Goal: Information Seeking & Learning: Learn about a topic

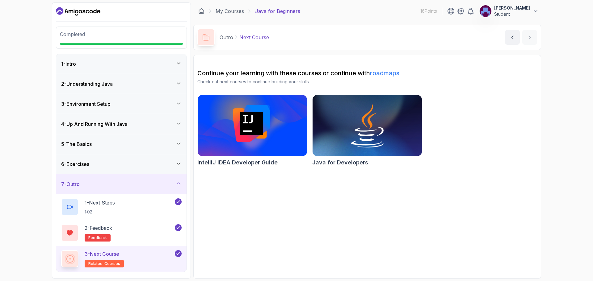
click at [512, 13] on p "Student" at bounding box center [512, 14] width 36 height 6
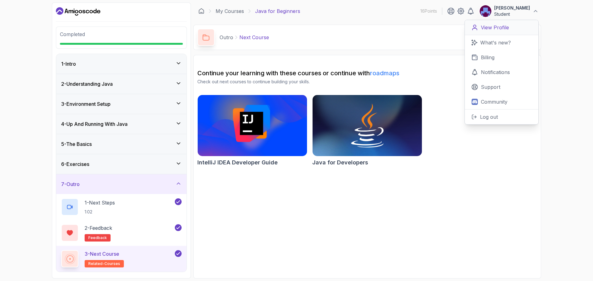
click at [497, 24] on p "View Profile" at bounding box center [495, 27] width 28 height 7
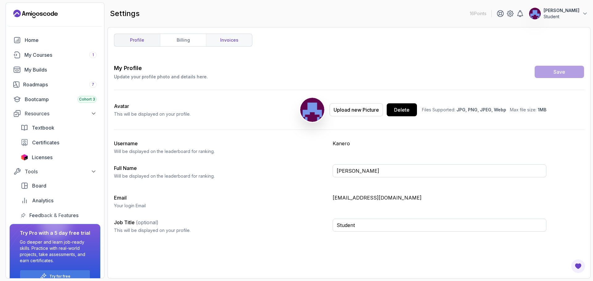
click at [217, 42] on link "invoices" at bounding box center [229, 40] width 46 height 12
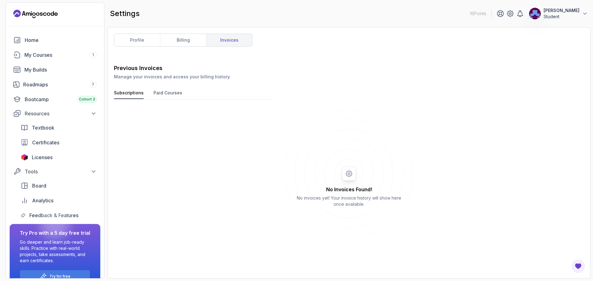
click at [160, 91] on button "Paid Courses" at bounding box center [168, 94] width 29 height 9
click at [118, 96] on button "Subscriptions" at bounding box center [129, 94] width 30 height 9
click at [193, 42] on link "billing" at bounding box center [183, 40] width 46 height 12
click at [132, 43] on link "profile" at bounding box center [137, 40] width 46 height 12
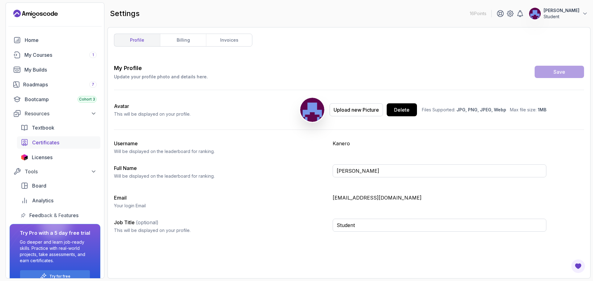
click at [50, 140] on span "Certificates" at bounding box center [45, 142] width 27 height 7
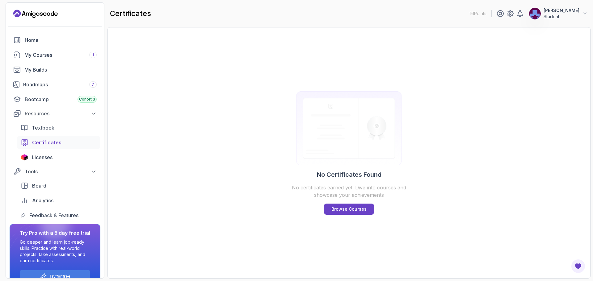
click at [351, 217] on div "No Certificates Found No certificates earned yet. Dive into courses and showcas…" at bounding box center [349, 153] width 119 height 239
click at [351, 210] on p "Browse Courses" at bounding box center [348, 209] width 35 height 6
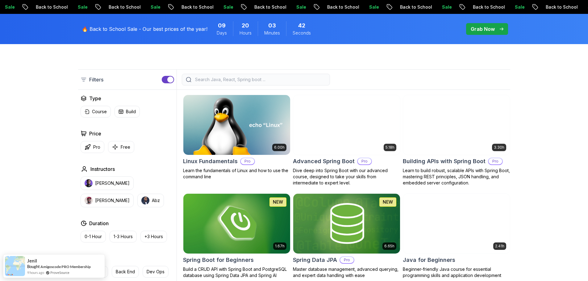
scroll to position [154, 0]
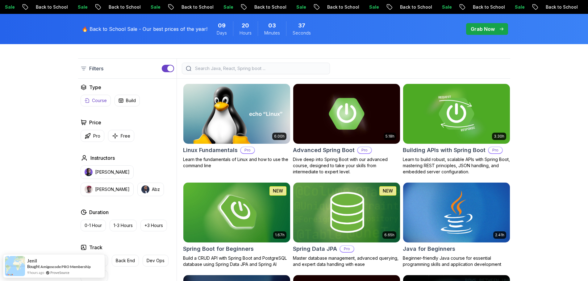
click at [100, 100] on p "Course" at bounding box center [99, 101] width 15 height 6
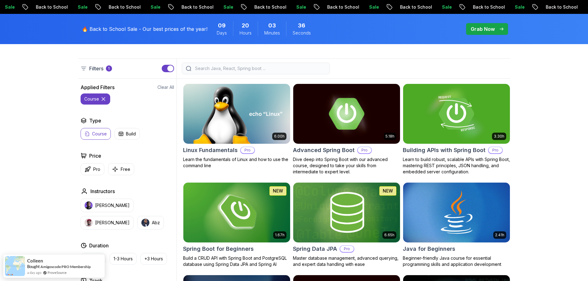
click at [103, 99] on icon at bounding box center [103, 99] width 3 height 3
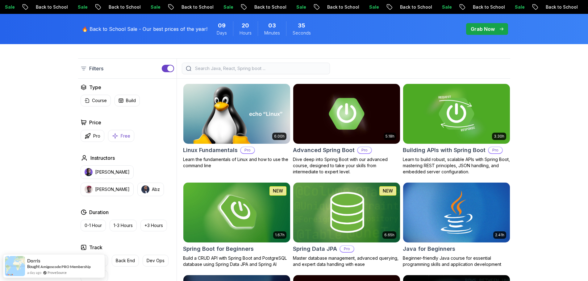
click at [121, 131] on button "Free" at bounding box center [121, 136] width 26 height 12
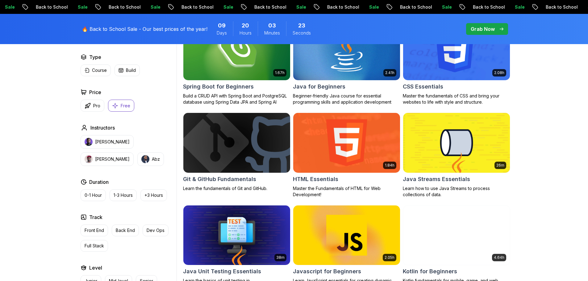
scroll to position [185, 0]
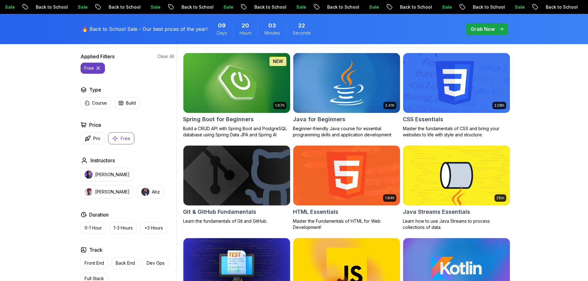
click at [367, 99] on img at bounding box center [347, 83] width 112 height 63
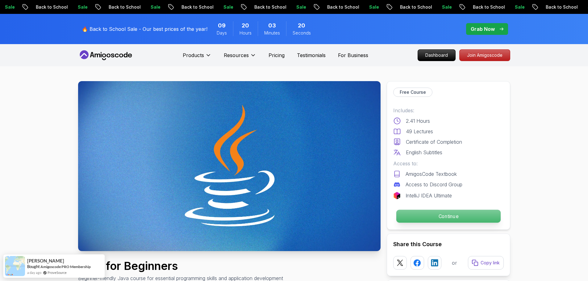
click at [436, 213] on p "Continue" at bounding box center [448, 216] width 104 height 13
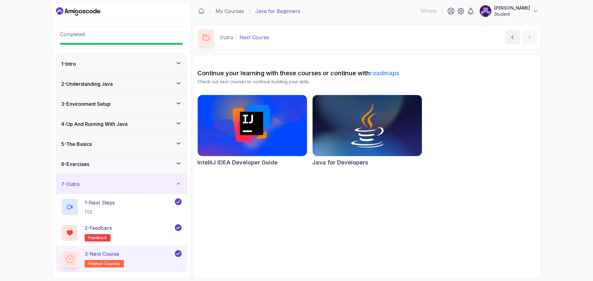
click at [166, 257] on div "3 - Next Course related-courses" at bounding box center [117, 258] width 112 height 17
click at [180, 182] on icon at bounding box center [178, 184] width 6 height 6
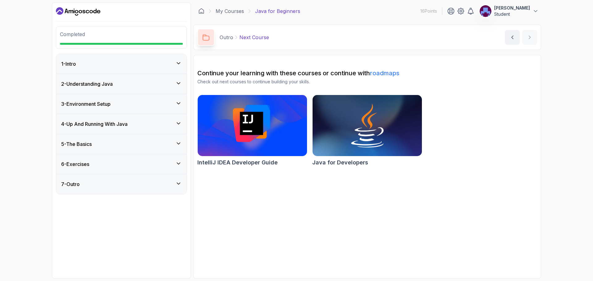
click at [265, 10] on p "Java for Beginners" at bounding box center [277, 10] width 45 height 7
click at [212, 17] on div "My Courses Java for Beginners 16 Points [PERSON_NAME] Student" at bounding box center [367, 10] width 348 height 17
click at [234, 14] on link "My Courses" at bounding box center [230, 10] width 28 height 7
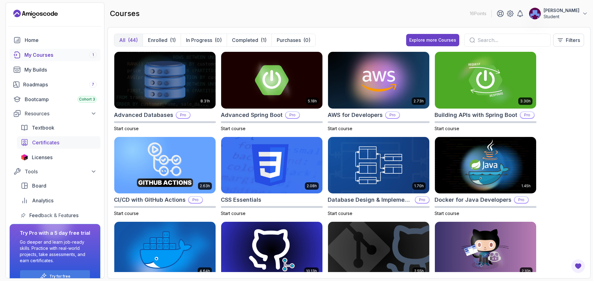
click at [80, 141] on div "Certificates" at bounding box center [64, 142] width 65 height 7
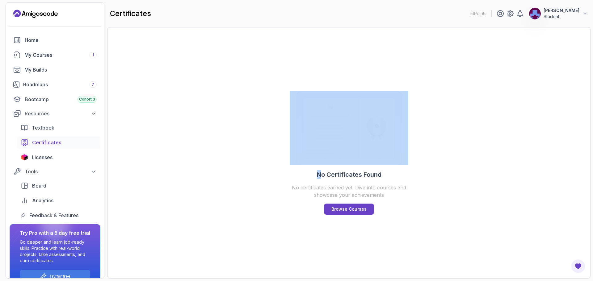
drag, startPoint x: 286, startPoint y: 151, endPoint x: 309, endPoint y: 168, distance: 28.5
click at [318, 178] on div "No Certificates Found No certificates earned yet. Dive into courses and showcas…" at bounding box center [348, 153] width 483 height 252
click at [286, 154] on div "No Certificates Found No certificates earned yet. Dive into courses and showcas…" at bounding box center [348, 153] width 483 height 252
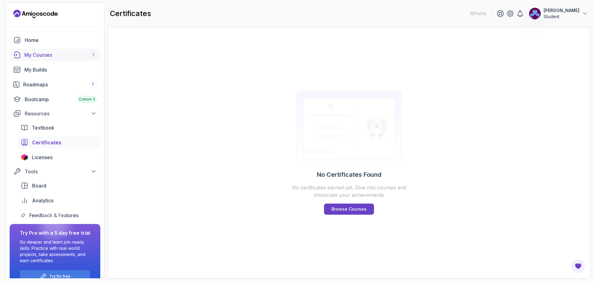
click at [80, 61] on link "My Courses 1" at bounding box center [55, 55] width 91 height 12
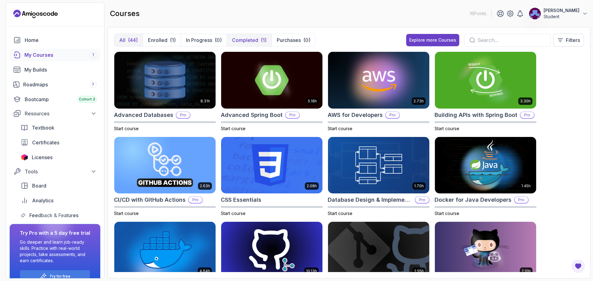
click at [237, 41] on p "Completed" at bounding box center [245, 39] width 26 height 7
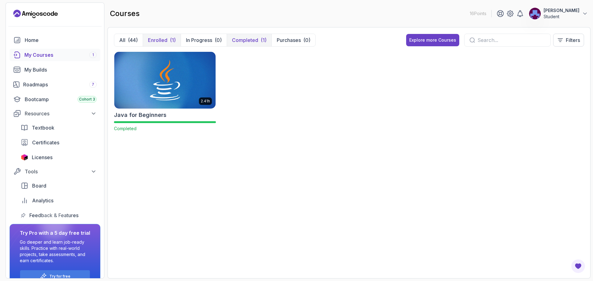
click at [166, 44] on button "Enrolled (1)" at bounding box center [162, 40] width 38 height 12
click at [167, 40] on button "Enrolled (1)" at bounding box center [162, 40] width 38 height 12
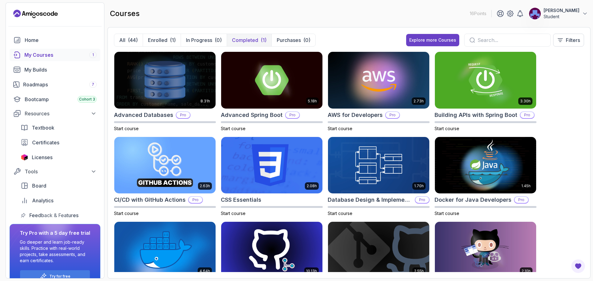
click at [244, 38] on p "Completed" at bounding box center [245, 39] width 26 height 7
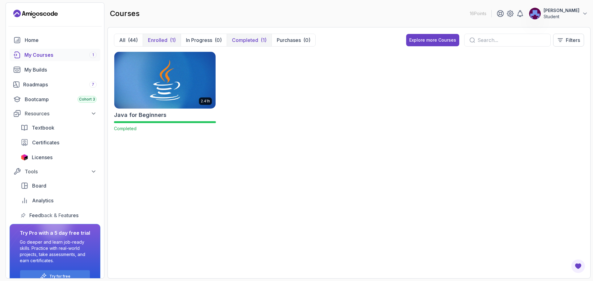
click at [161, 40] on p "Enrolled" at bounding box center [157, 39] width 19 height 7
click at [262, 132] on div "2.41h Java for Beginners Completed" at bounding box center [349, 96] width 470 height 88
click at [261, 42] on div "(1)" at bounding box center [264, 39] width 6 height 7
click at [180, 108] on img at bounding box center [165, 80] width 106 height 60
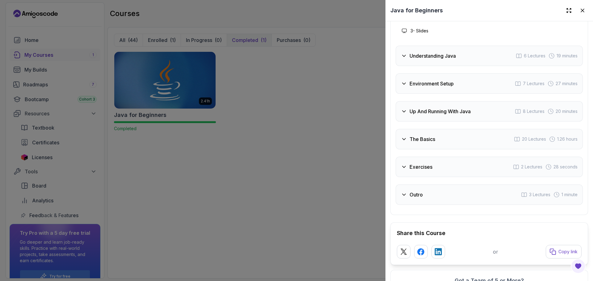
scroll to position [1245, 0]
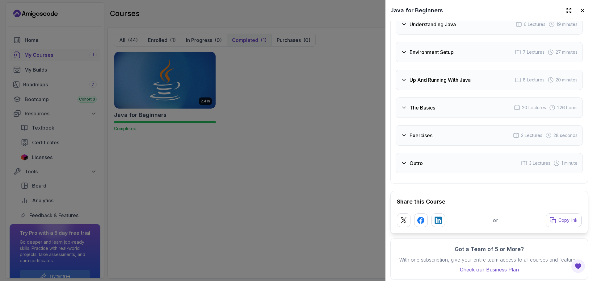
click at [410, 160] on h3 "Outro" at bounding box center [416, 163] width 13 height 7
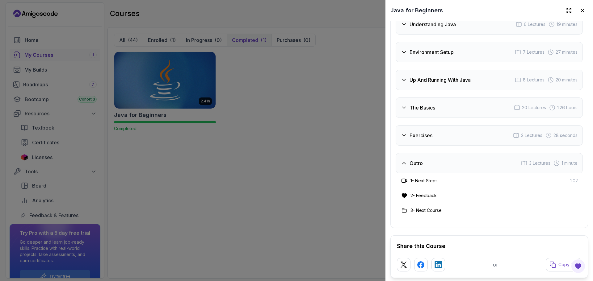
click at [407, 160] on div "Outro" at bounding box center [412, 163] width 22 height 7
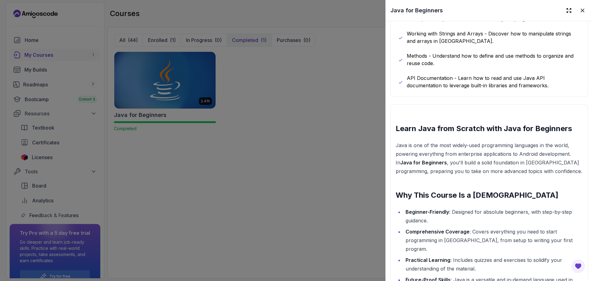
scroll to position [521, 0]
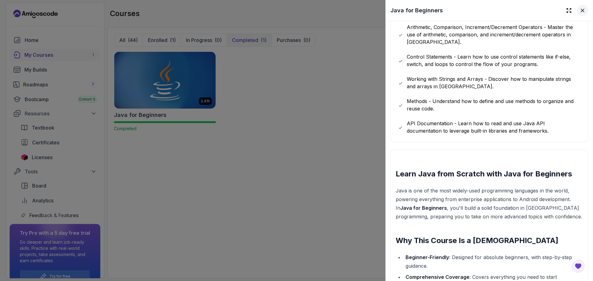
click at [582, 10] on button at bounding box center [582, 10] width 11 height 11
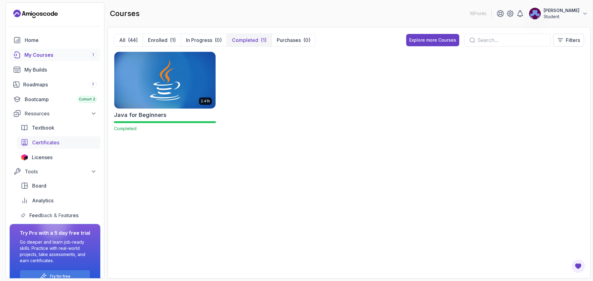
click at [67, 143] on div "Certificates" at bounding box center [64, 142] width 65 height 7
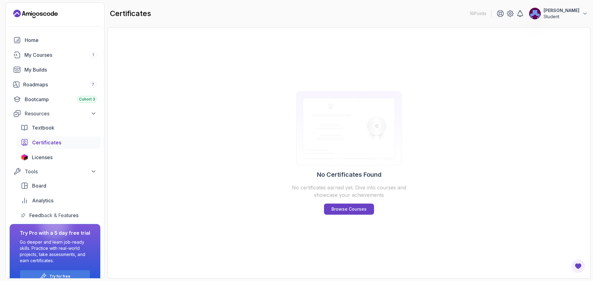
click at [336, 200] on div "No Certificates Found No certificates earned yet. Dive into courses and showcas…" at bounding box center [349, 153] width 119 height 239
click at [488, 17] on div "16 Points [PERSON_NAME] Student" at bounding box center [529, 13] width 118 height 12
click at [503, 13] on icon at bounding box center [500, 14] width 6 height 6
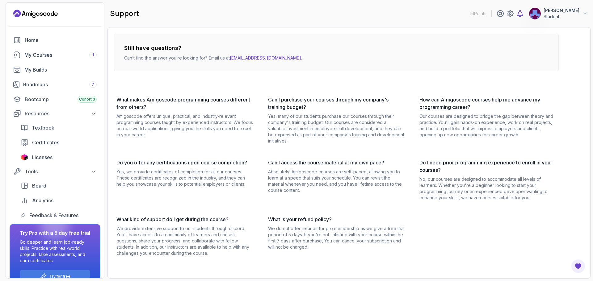
click at [524, 15] on icon at bounding box center [519, 13] width 7 height 7
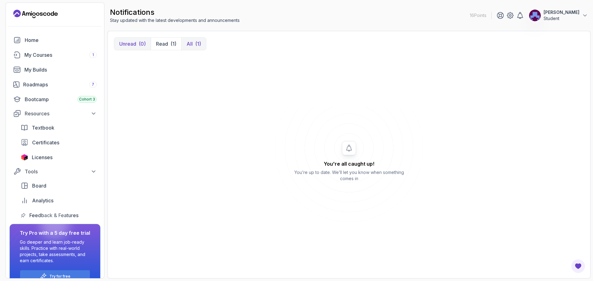
click at [196, 47] on div "(1)" at bounding box center [198, 43] width 6 height 7
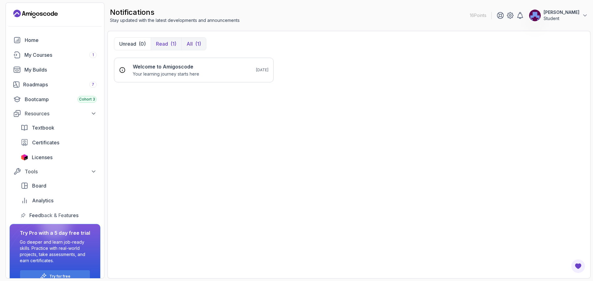
click at [164, 45] on p "Read" at bounding box center [162, 43] width 12 height 7
click at [515, 16] on div at bounding box center [510, 15] width 27 height 7
click at [511, 15] on icon at bounding box center [510, 16] width 2 height 2
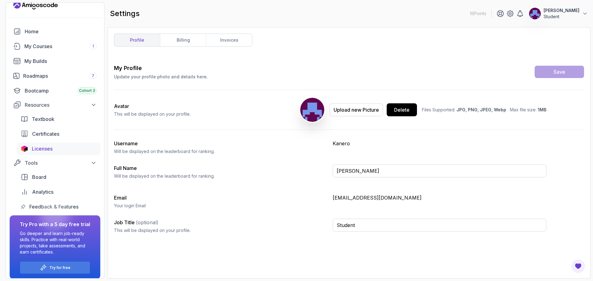
scroll to position [13, 0]
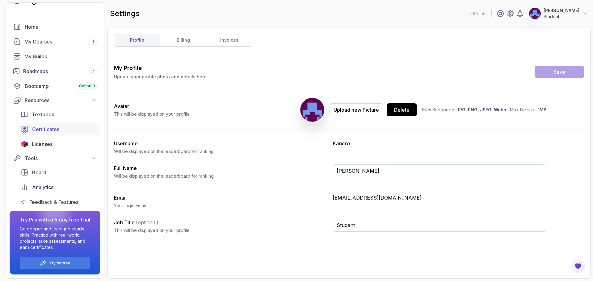
click at [71, 127] on div "Certificates" at bounding box center [64, 129] width 65 height 7
